Goal: Find specific page/section: Find specific page/section

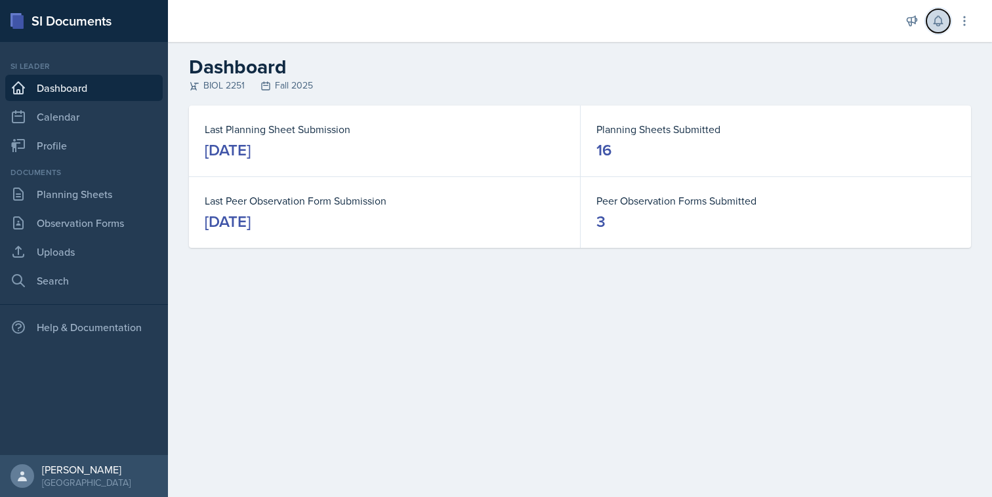
click at [934, 16] on icon at bounding box center [938, 20] width 13 height 13
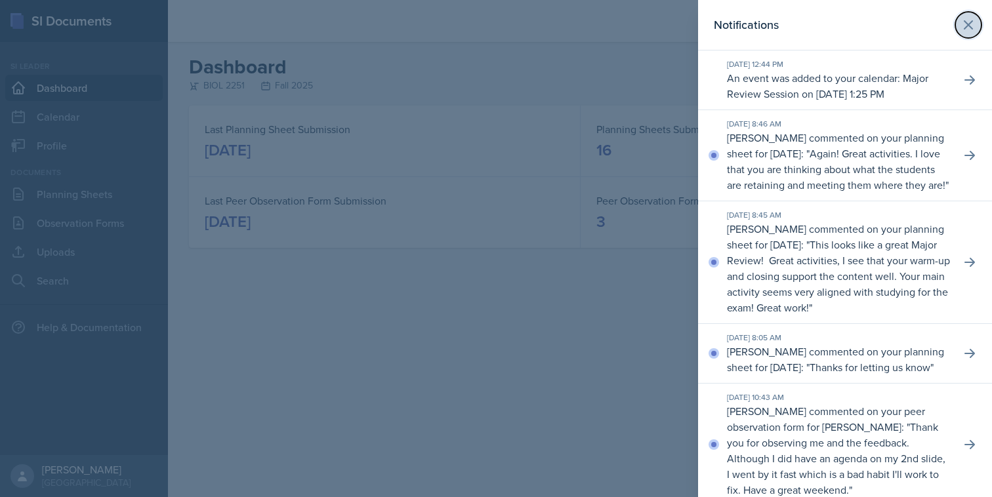
click at [970, 24] on icon at bounding box center [969, 25] width 8 height 8
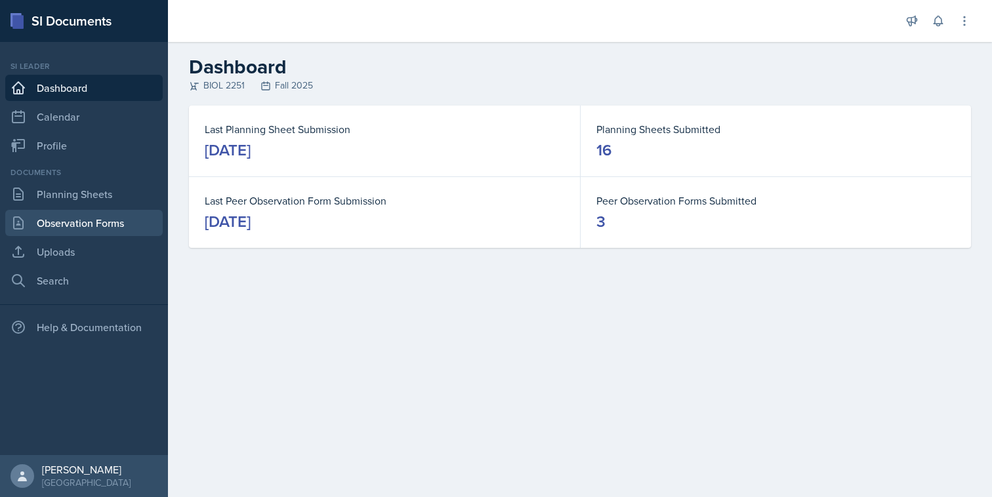
click at [102, 221] on link "Observation Forms" at bounding box center [84, 223] width 158 height 26
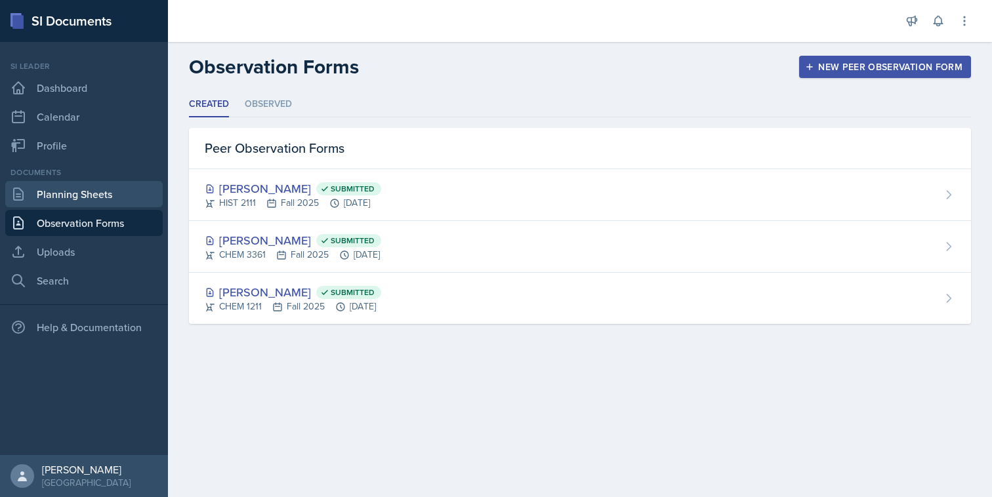
click at [129, 200] on link "Planning Sheets" at bounding box center [84, 194] width 158 height 26
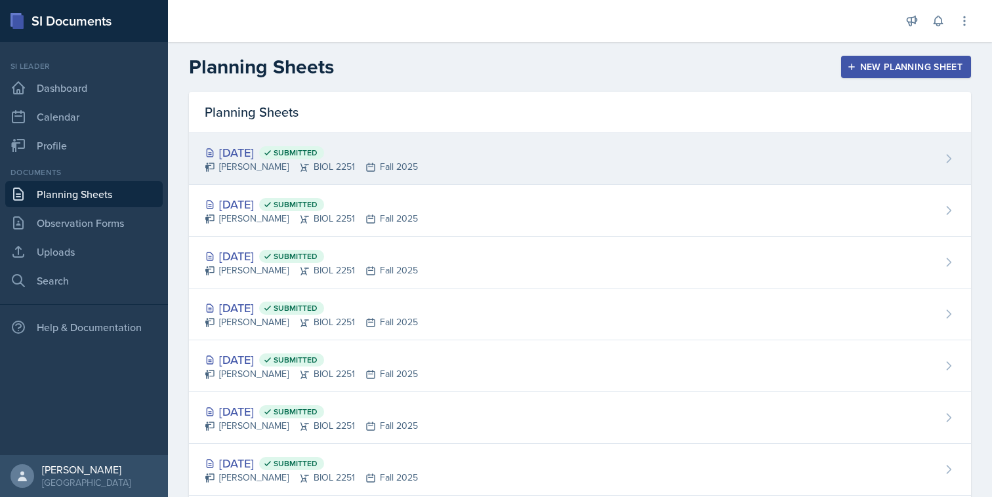
click at [324, 140] on div "[DATE] Submitted [PERSON_NAME] BIOL 2251 Fall 2025" at bounding box center [580, 159] width 782 height 52
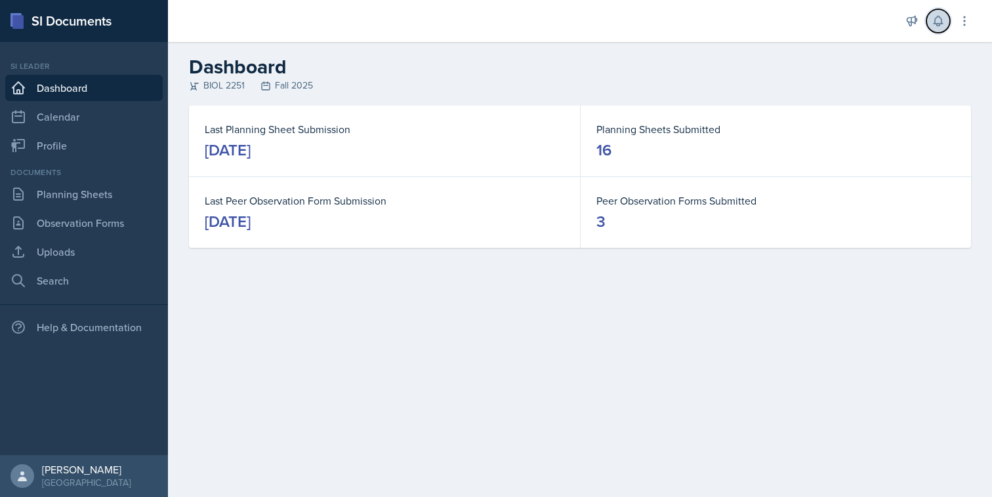
click at [932, 20] on icon at bounding box center [938, 20] width 13 height 13
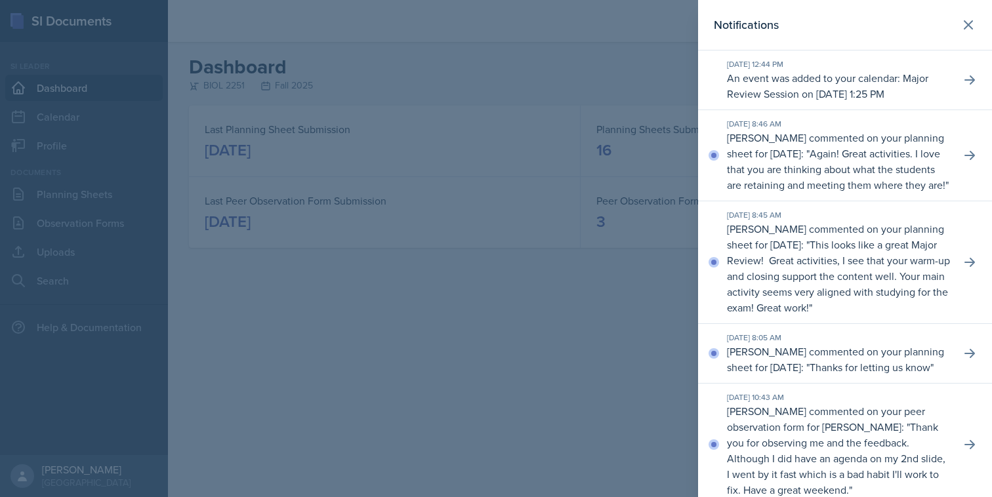
click at [607, 53] on div at bounding box center [496, 248] width 992 height 497
